Goal: Information Seeking & Learning: Learn about a topic

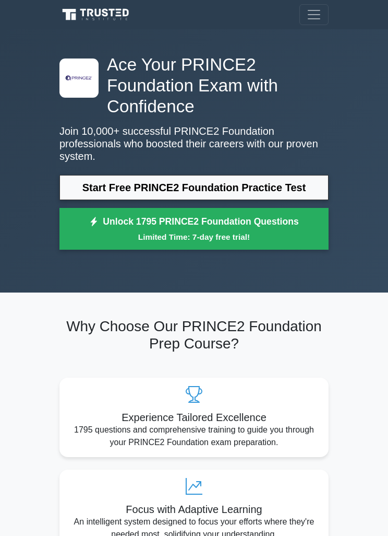
click at [308, 191] on link "Start Free PRINCE2 Foundation Practice Test" at bounding box center [194, 187] width 269 height 25
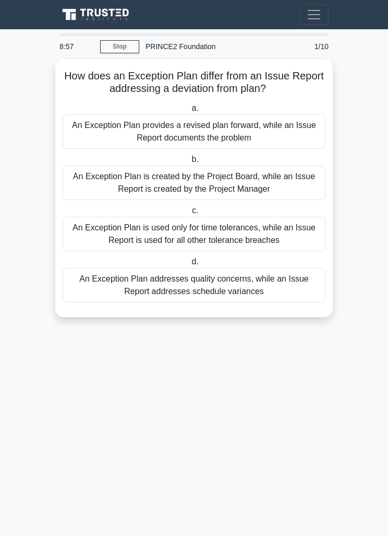
click at [92, 127] on div "An Exception Plan provides a revised plan forward, while an Issue Report docume…" at bounding box center [194, 131] width 263 height 34
click at [189, 112] on input "a. An Exception Plan provides a revised plan forward, while an Issue Report doc…" at bounding box center [189, 108] width 0 height 7
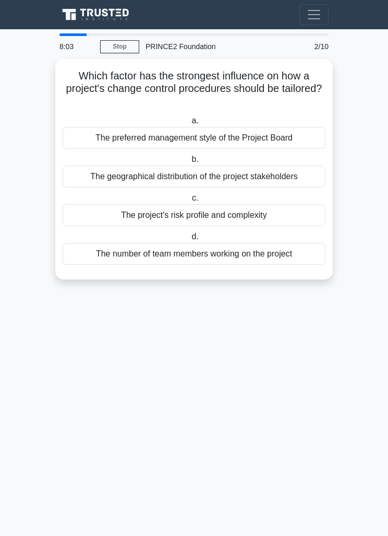
click at [111, 214] on div "The project's risk profile and complexity" at bounding box center [194, 215] width 263 height 22
click at [190, 201] on input "c. The project's risk profile and complexity" at bounding box center [190, 198] width 0 height 7
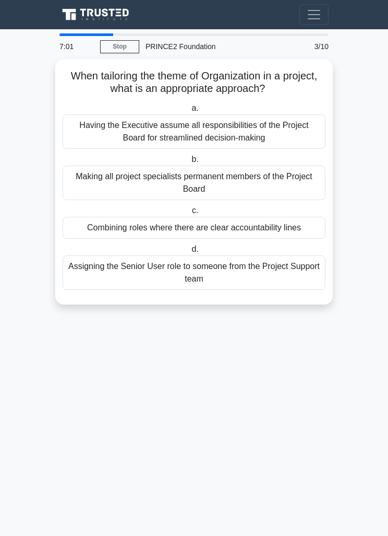
click at [96, 221] on div "Combining roles where there are clear accountability lines" at bounding box center [194, 228] width 263 height 22
click at [190, 214] on input "c. Combining roles where there are clear accountability lines" at bounding box center [190, 210] width 0 height 7
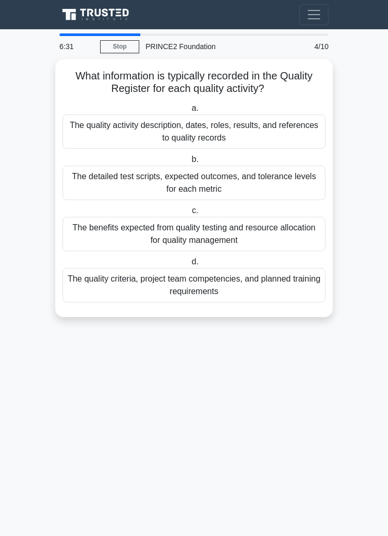
click at [86, 132] on div "The quality activity description, dates, roles, results, and references to qual…" at bounding box center [194, 131] width 263 height 34
click at [189, 112] on input "a. The quality activity description, dates, roles, results, and references to q…" at bounding box center [189, 108] width 0 height 7
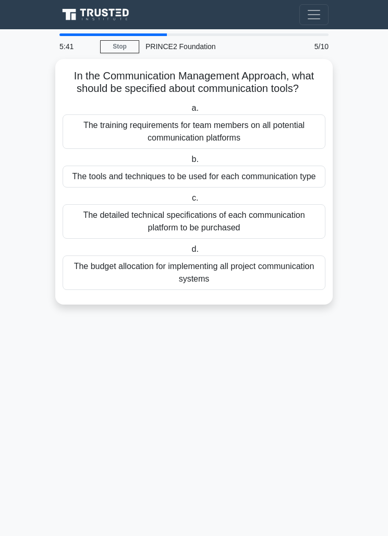
click at [100, 133] on div "The training requirements for team members on all potential communication platf…" at bounding box center [194, 131] width 263 height 34
click at [189, 112] on input "a. The training requirements for team members on all potential communication pl…" at bounding box center [189, 108] width 0 height 7
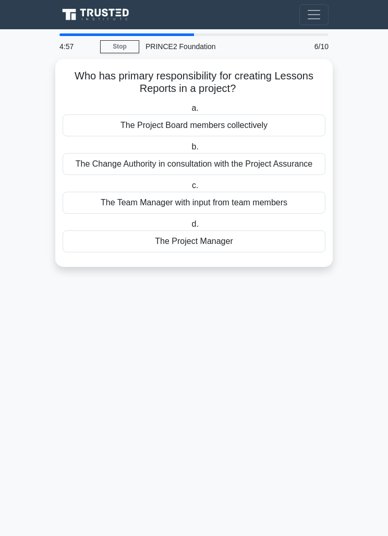
click at [138, 252] on div "The Project Manager" at bounding box center [194, 241] width 263 height 22
click at [189, 228] on input "d. The Project Manager" at bounding box center [189, 224] width 0 height 7
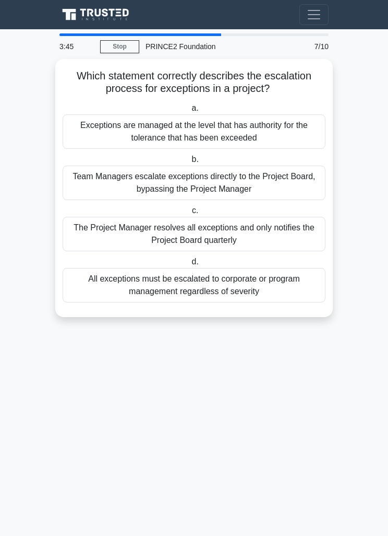
click at [97, 134] on div "Exceptions are managed at the level that has authority for the tolerance that h…" at bounding box center [194, 131] width 263 height 34
click at [189, 112] on input "a. Exceptions are managed at the level that has authority for the tolerance tha…" at bounding box center [189, 108] width 0 height 7
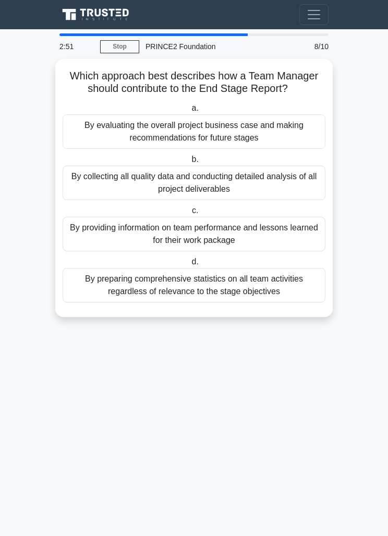
click at [293, 296] on div "By preparing comprehensive statistics on all team activities regardless of rele…" at bounding box center [194, 285] width 263 height 34
click at [189, 265] on input "d. By preparing comprehensive statistics on all team activities regardless of r…" at bounding box center [189, 261] width 0 height 7
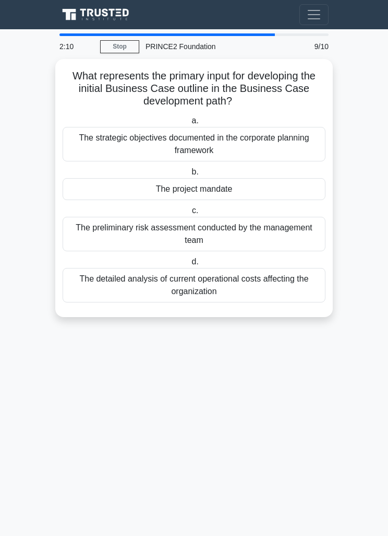
click at [311, 191] on div "The project mandate" at bounding box center [194, 189] width 263 height 22
click at [189, 175] on input "b. The project mandate" at bounding box center [189, 172] width 0 height 7
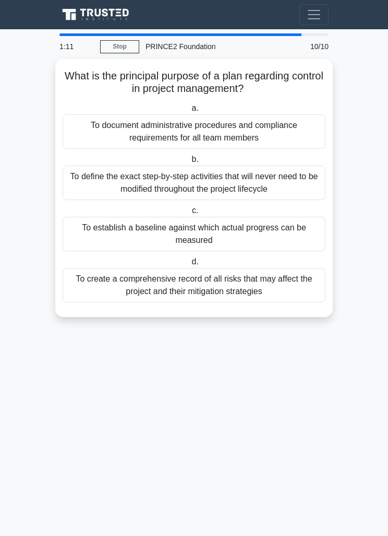
click at [291, 184] on div "To define the exact step-by-step activities that will never need to be modified…" at bounding box center [194, 182] width 263 height 34
click at [189, 163] on input "b. To define the exact step-by-step activities that will never need to be modif…" at bounding box center [189, 159] width 0 height 7
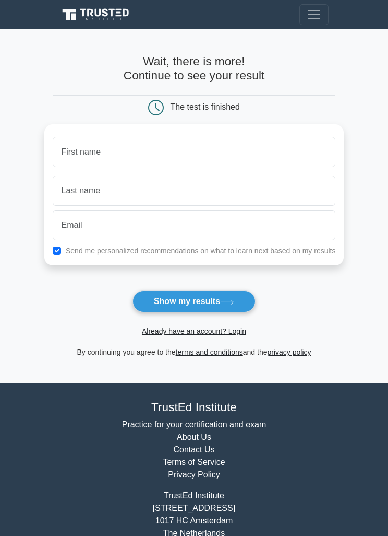
click at [325, 151] on input "text" at bounding box center [194, 152] width 283 height 30
type input "Chi"
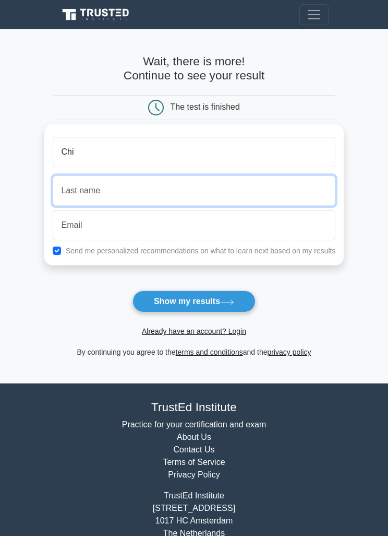
click at [67, 193] on input "text" at bounding box center [194, 190] width 283 height 30
type input "Jejej"
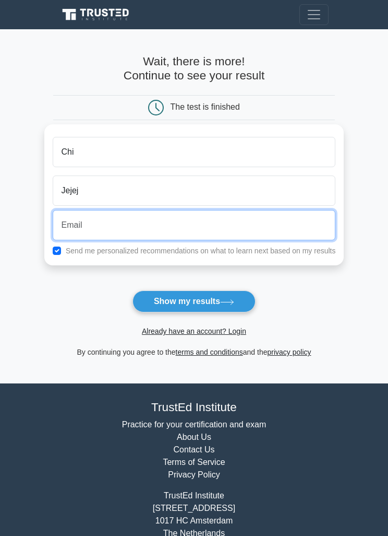
click at [66, 224] on input "email" at bounding box center [194, 225] width 283 height 30
type input "a"
type input "buzoajene@gmail.com"
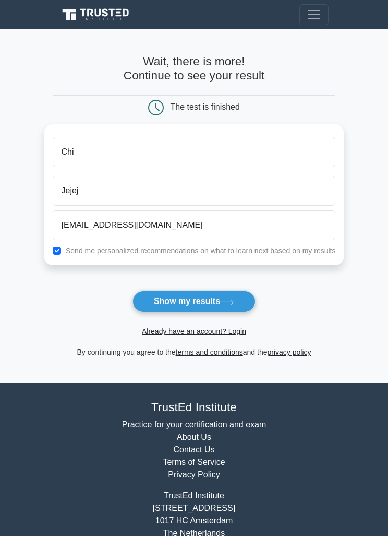
click at [234, 299] on icon at bounding box center [227, 302] width 14 height 6
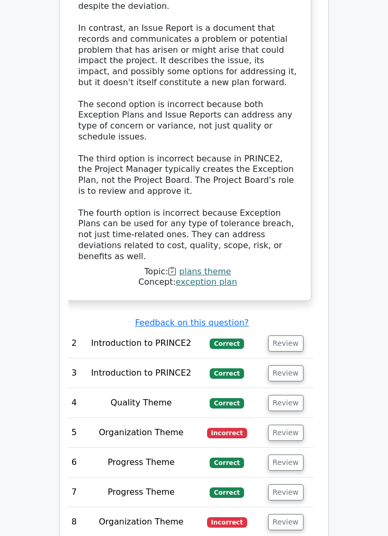
scroll to position [1641, 0]
click at [291, 424] on button "Review" at bounding box center [285, 432] width 35 height 16
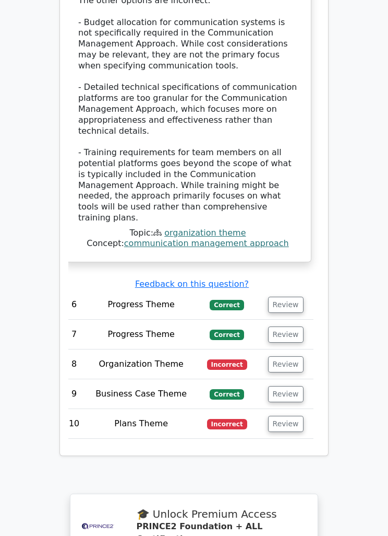
scroll to position [2514, 0]
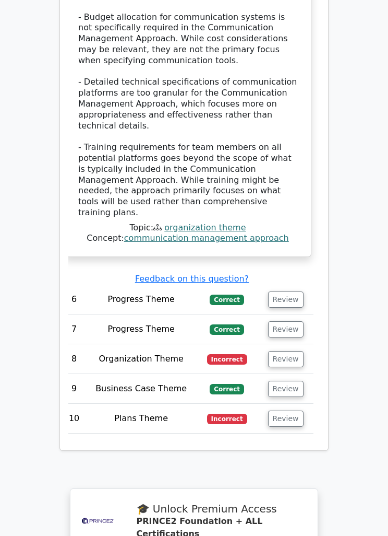
click at [293, 351] on button "Review" at bounding box center [285, 359] width 35 height 16
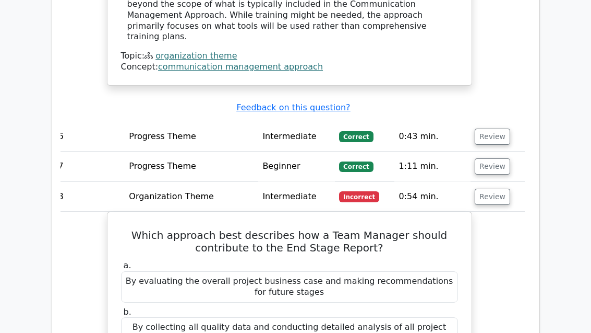
scroll to position [2093, 0]
click at [388, 188] on button "Review" at bounding box center [492, 196] width 35 height 16
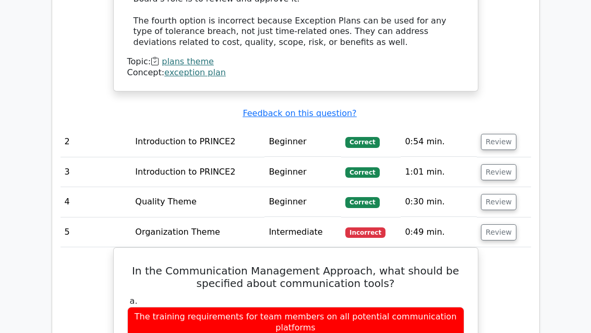
scroll to position [1345, 0]
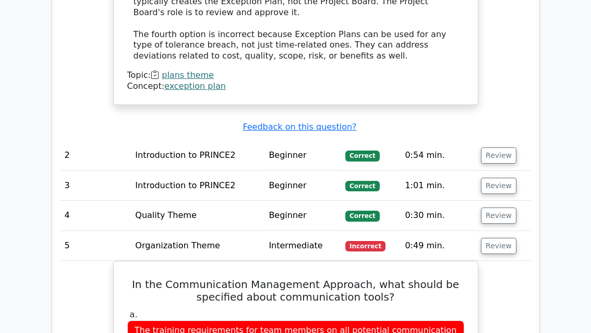
click at [388, 238] on button "Review" at bounding box center [498, 246] width 35 height 16
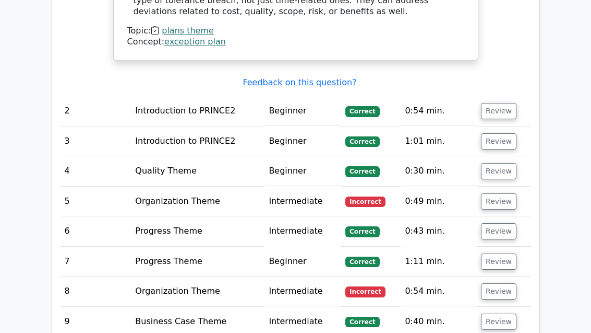
scroll to position [1389, 0]
